Goal: Information Seeking & Learning: Check status

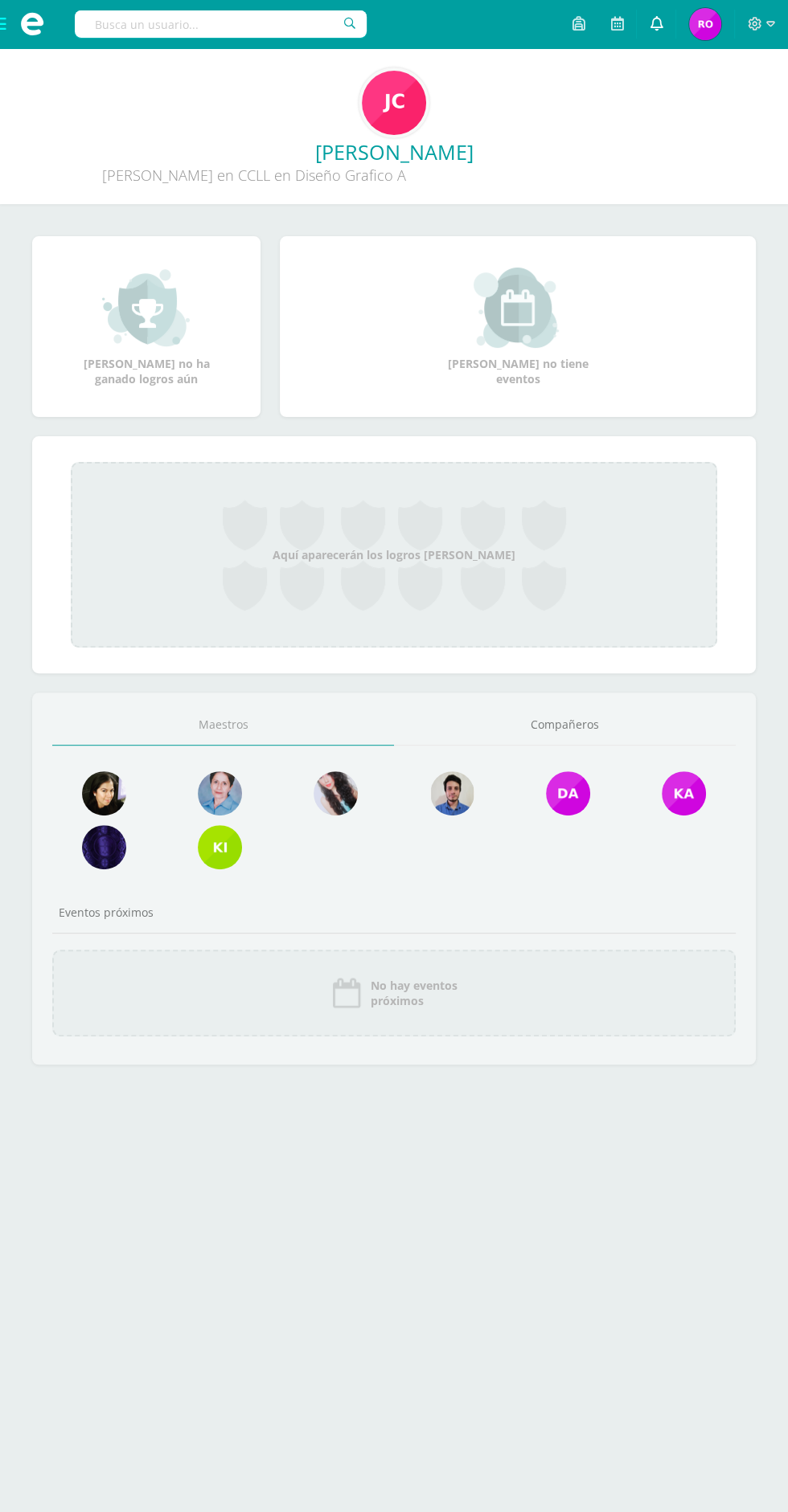
click at [659, 26] on icon at bounding box center [656, 23] width 13 height 15
click at [708, 33] on img at bounding box center [705, 24] width 33 height 33
click at [665, 29] on link at bounding box center [656, 24] width 39 height 48
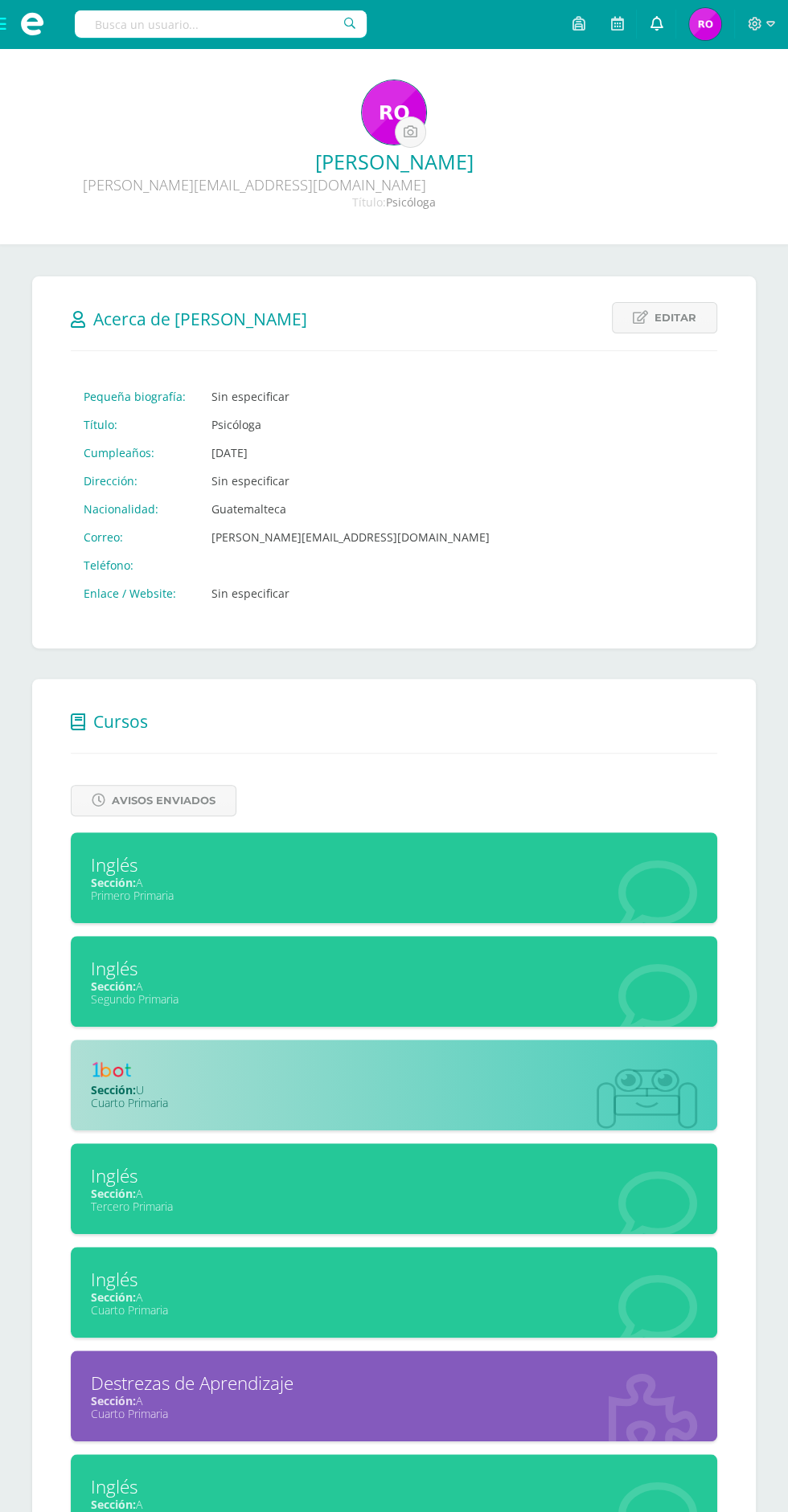
click at [665, 24] on link at bounding box center [656, 24] width 39 height 48
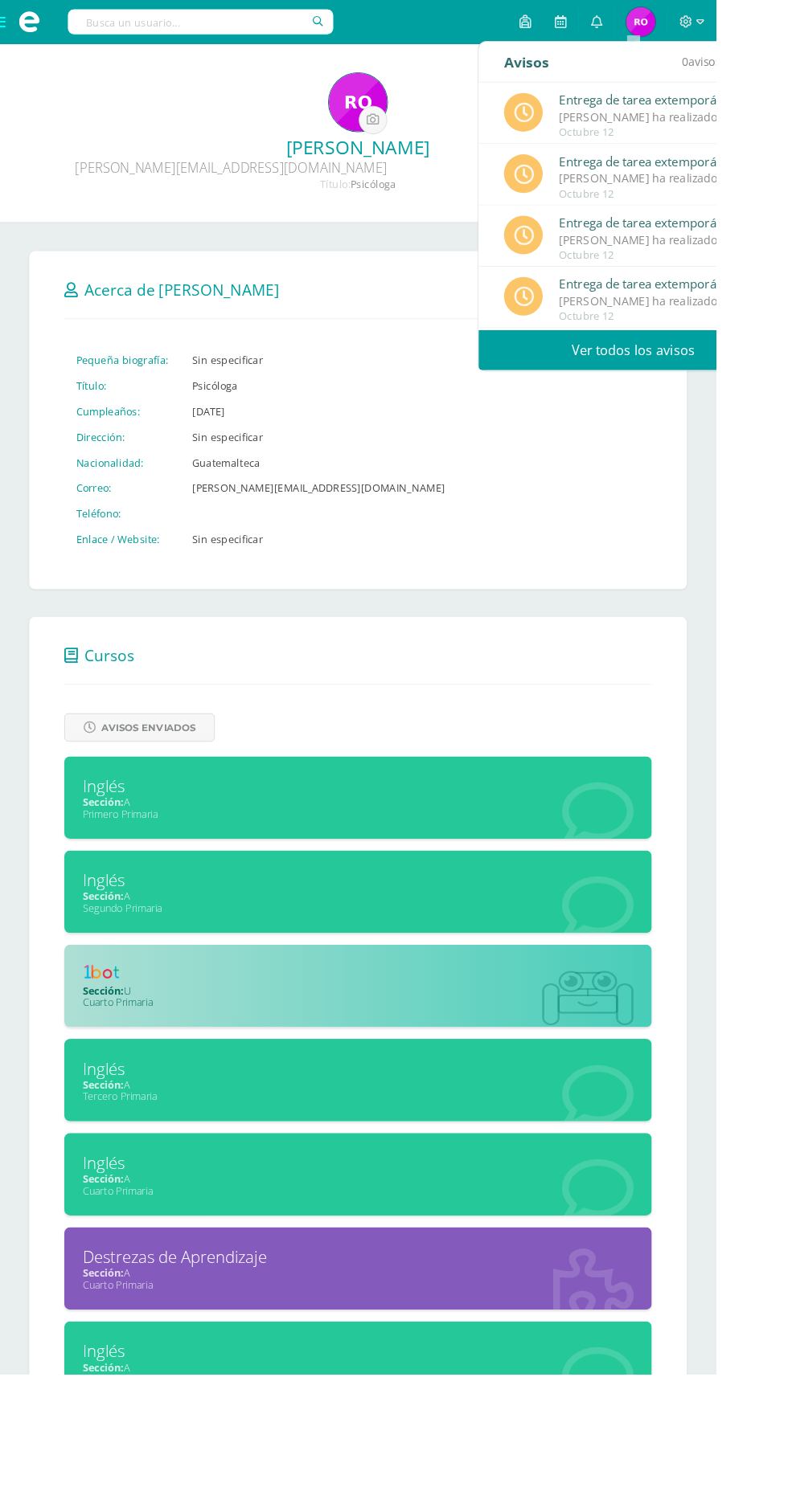
click at [633, 380] on link "Ver todos los avisos" at bounding box center [697, 385] width 340 height 44
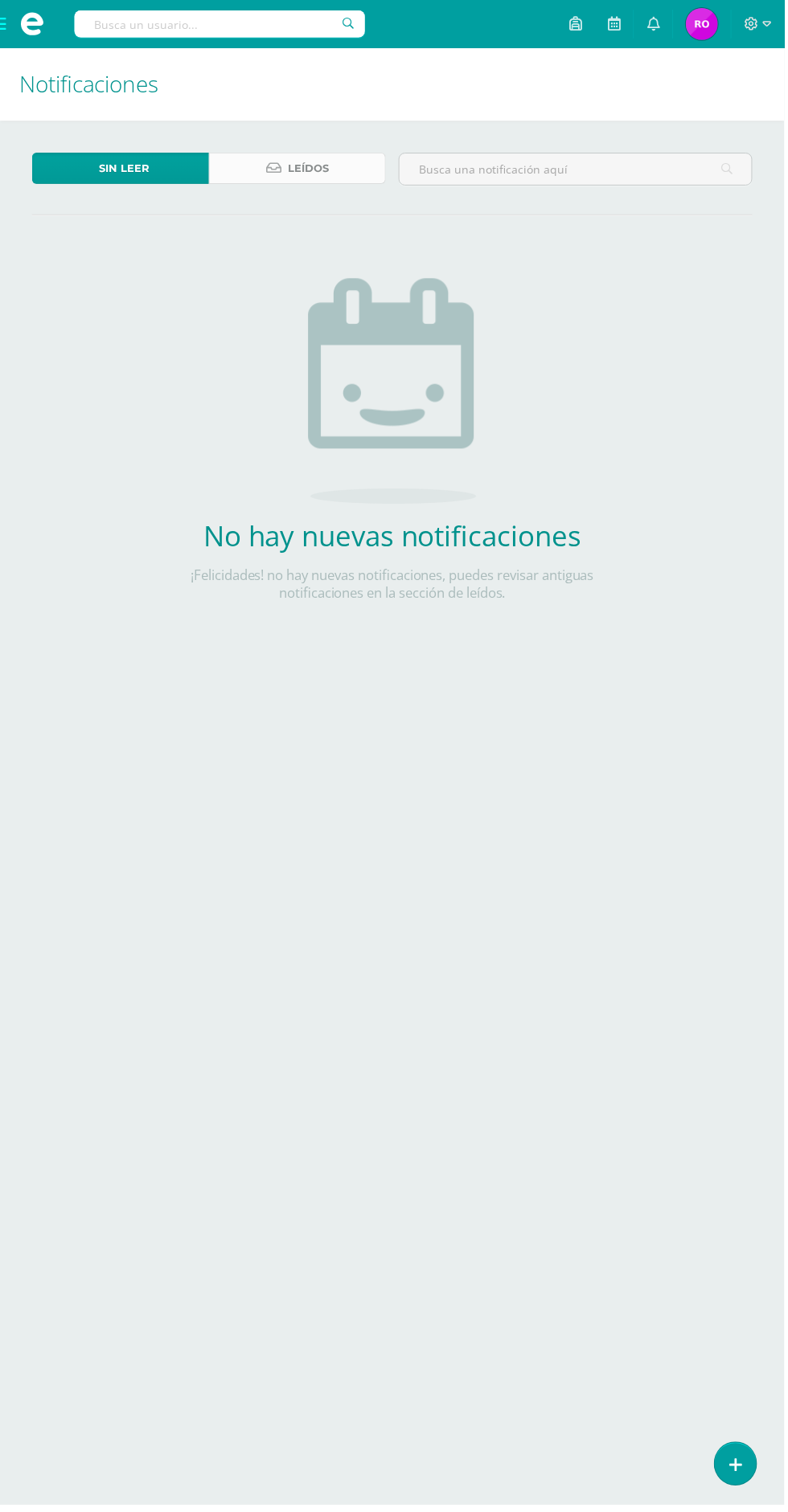
click at [328, 155] on span "Leídos" at bounding box center [309, 169] width 41 height 30
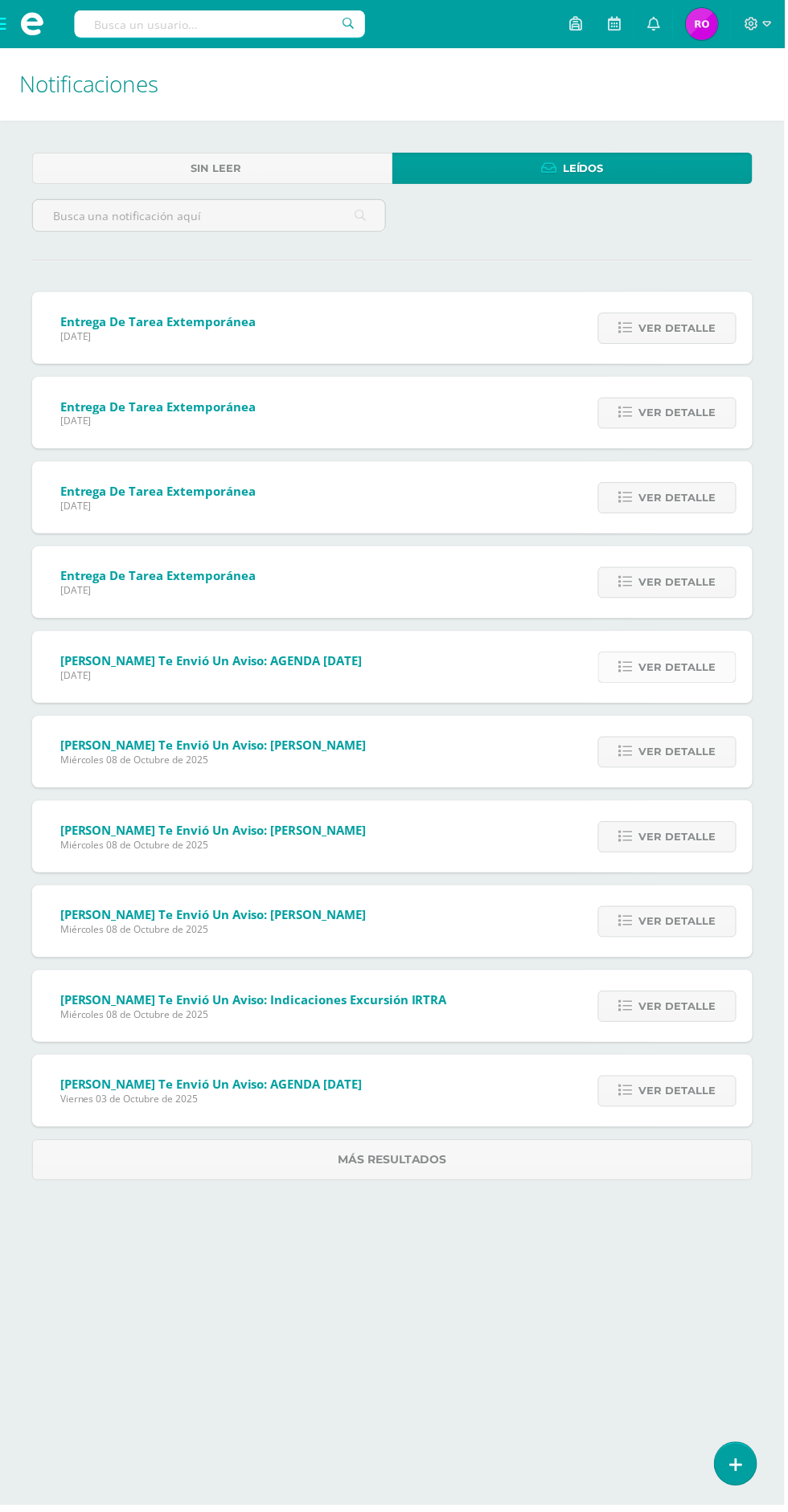
click at [691, 665] on span "Ver detalle" at bounding box center [680, 671] width 77 height 30
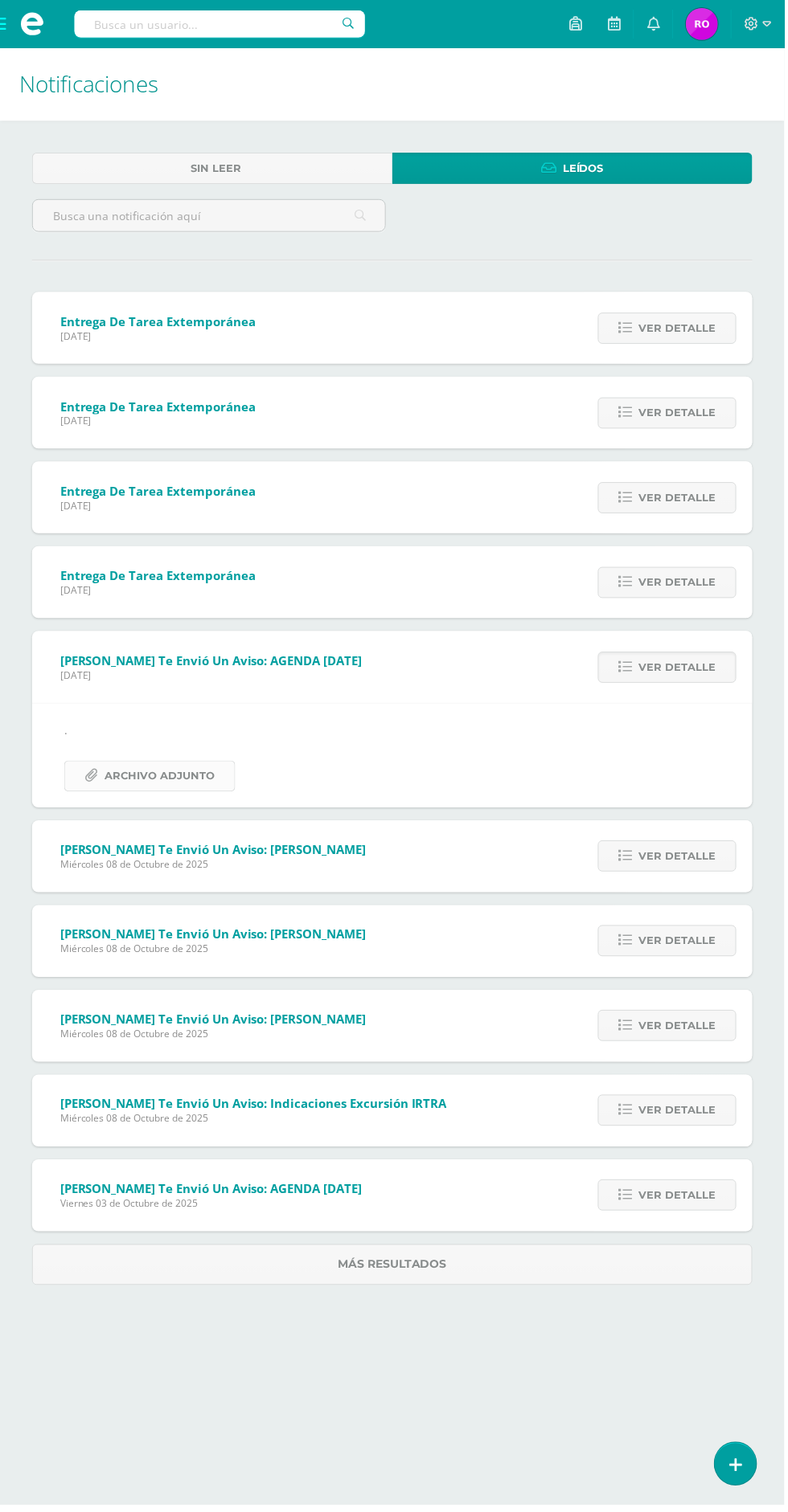
click at [198, 785] on span "Archivo Adjunto" at bounding box center [160, 780] width 110 height 30
click at [757, 17] on icon at bounding box center [755, 24] width 14 height 14
